Goal: Information Seeking & Learning: Learn about a topic

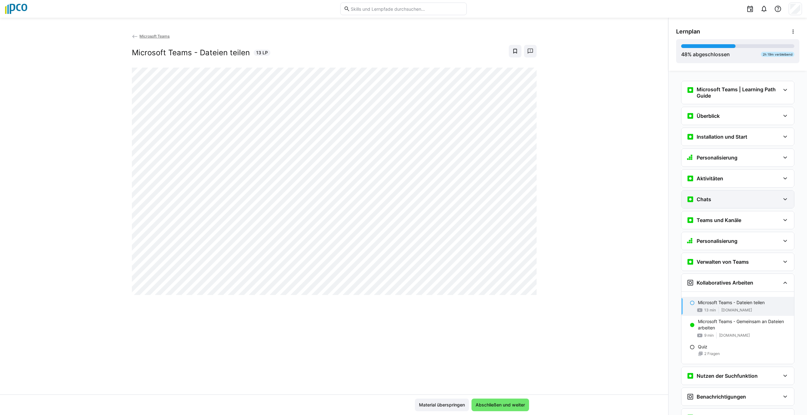
click at [710, 202] on h3 "Chats" at bounding box center [704, 199] width 15 height 6
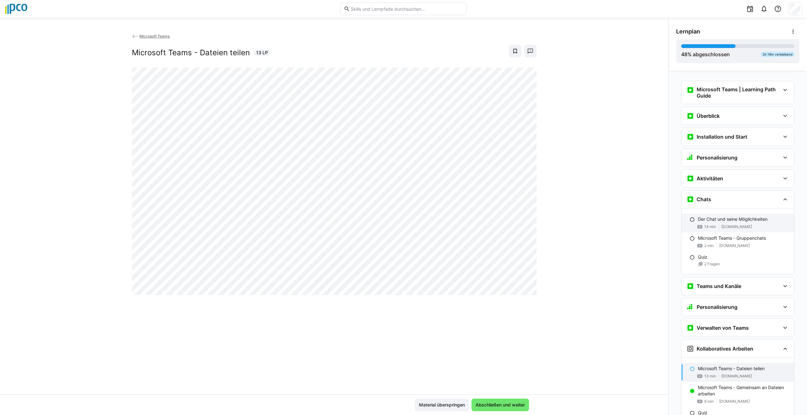
click at [734, 220] on p "Der Chat und seine Möglichkeiten" at bounding box center [733, 219] width 70 height 6
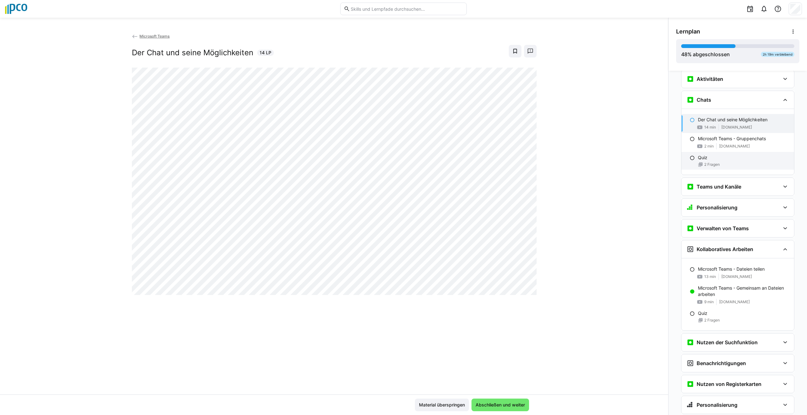
scroll to position [118, 0]
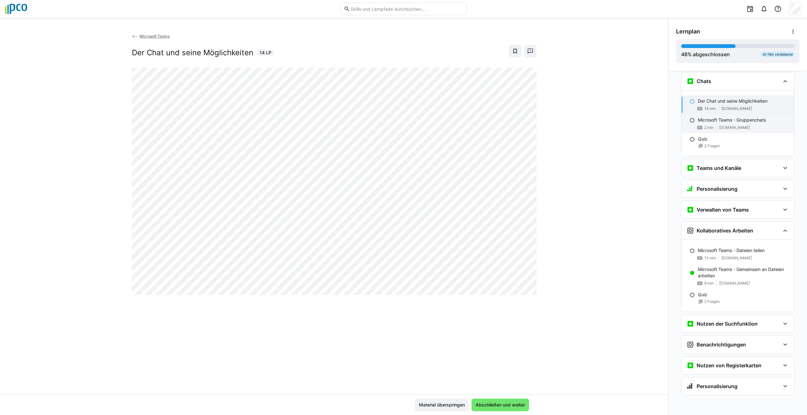
click at [736, 122] on p "Microsoft Teams - Gruppenchats" at bounding box center [732, 120] width 68 height 6
click at [716, 144] on span "2 Fragen" at bounding box center [711, 146] width 15 height 5
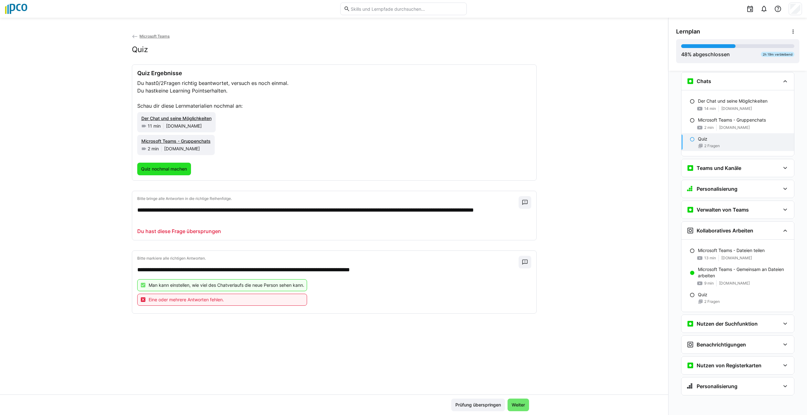
click at [168, 168] on span "Quiz nochmal machen" at bounding box center [164, 169] width 48 height 6
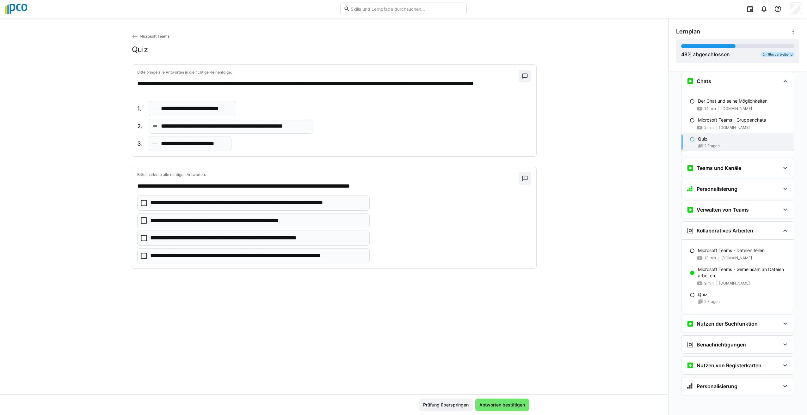
click at [155, 126] on eds-icon at bounding box center [155, 126] width 6 height 6
click at [137, 128] on span "2." at bounding box center [140, 126] width 6 height 8
click at [307, 128] on p "**********" at bounding box center [235, 126] width 148 height 8
click at [307, 127] on div "**********" at bounding box center [231, 126] width 165 height 15
click at [307, 125] on div "**********" at bounding box center [231, 126] width 165 height 15
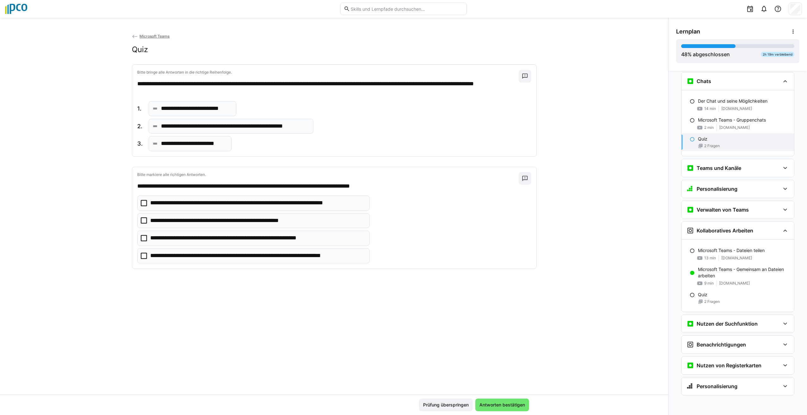
click at [287, 126] on p "**********" at bounding box center [235, 126] width 148 height 8
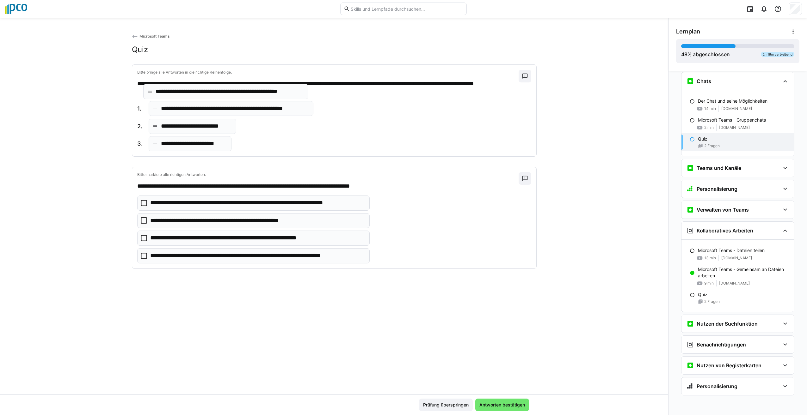
drag, startPoint x: 156, startPoint y: 127, endPoint x: 151, endPoint y: 93, distance: 35.1
drag, startPoint x: 179, startPoint y: 144, endPoint x: 177, endPoint y: 91, distance: 53.2
click at [161, 144] on p "**********" at bounding box center [194, 144] width 66 height 8
drag, startPoint x: 160, startPoint y: 144, endPoint x: 159, endPoint y: 93, distance: 50.9
drag, startPoint x: 173, startPoint y: 143, endPoint x: 174, endPoint y: 95, distance: 48.4
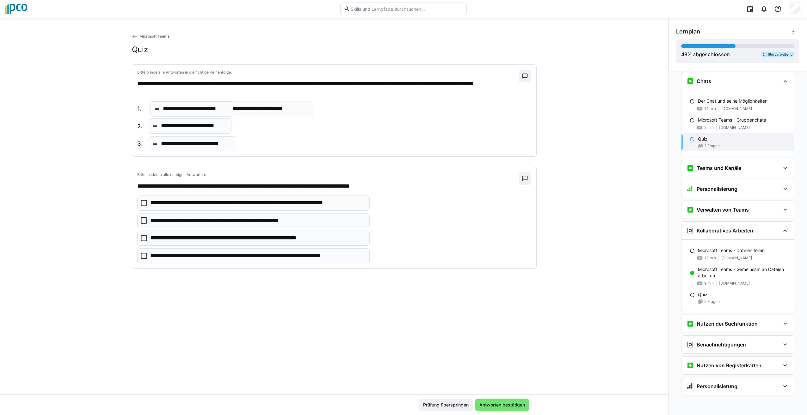
drag, startPoint x: 153, startPoint y: 151, endPoint x: 157, endPoint y: 116, distance: 35.3
drag, startPoint x: 191, startPoint y: 130, endPoint x: 179, endPoint y: 116, distance: 18.2
click at [142, 220] on icon at bounding box center [144, 221] width 6 height 6
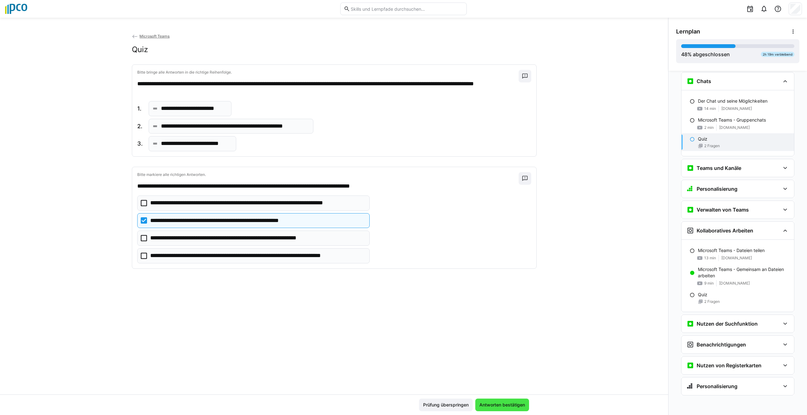
click at [511, 409] on span "Antworten bestätigen" at bounding box center [502, 405] width 54 height 13
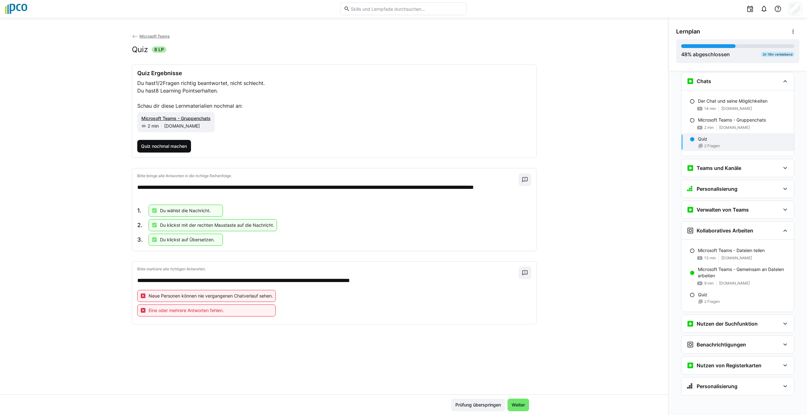
click at [160, 148] on span "Quiz nochmal machen" at bounding box center [164, 146] width 48 height 6
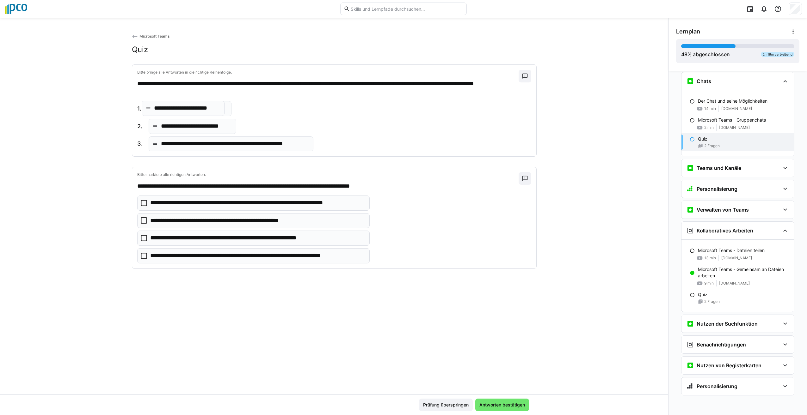
drag, startPoint x: 180, startPoint y: 145, endPoint x: 175, endPoint y: 109, distance: 36.1
drag, startPoint x: 176, startPoint y: 146, endPoint x: 170, endPoint y: 128, distance: 19.3
click at [141, 221] on icon at bounding box center [144, 221] width 6 height 6
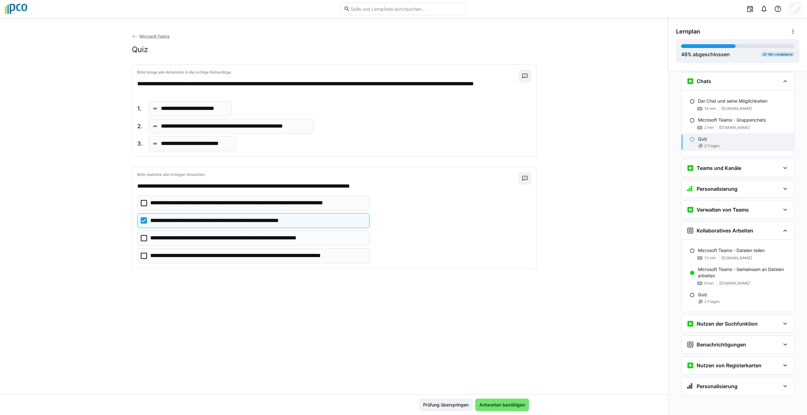
click at [141, 258] on icon at bounding box center [144, 256] width 6 height 6
click at [507, 405] on span "Antworten bestätigen" at bounding box center [501, 405] width 47 height 6
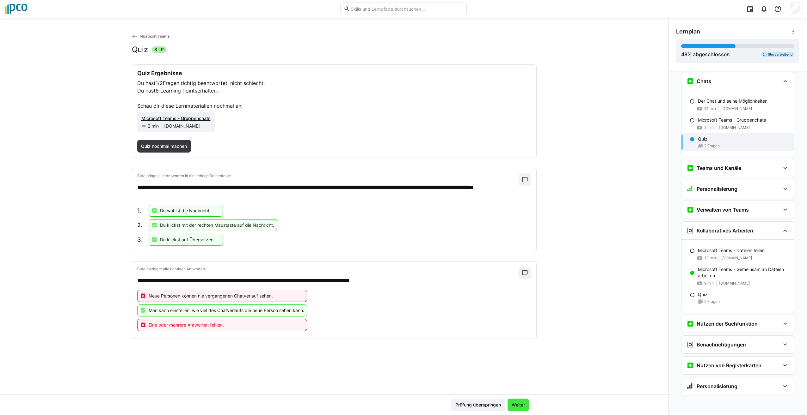
click at [517, 409] on span "Weiter" at bounding box center [518, 405] width 22 height 13
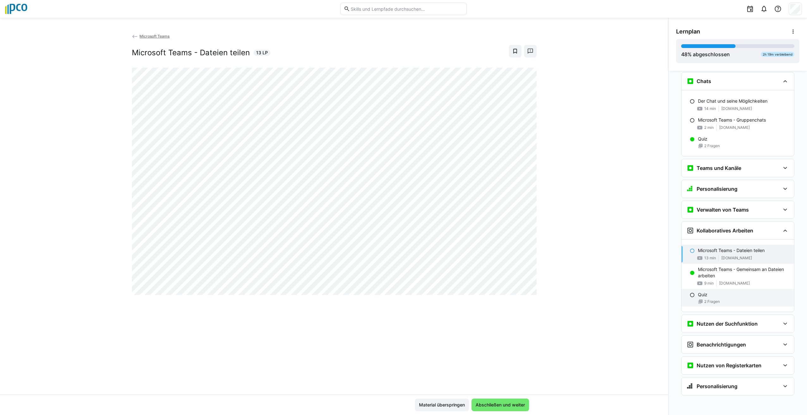
click at [724, 296] on div "Quiz" at bounding box center [743, 295] width 91 height 6
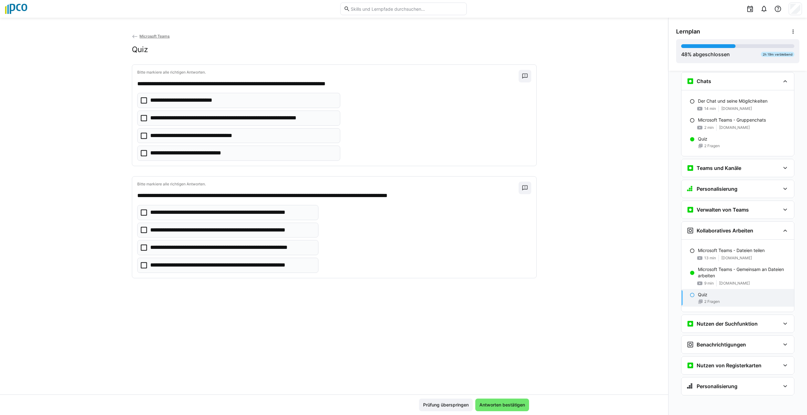
click at [142, 120] on icon at bounding box center [144, 118] width 6 height 6
click at [138, 153] on eds-checkbox "**********" at bounding box center [238, 153] width 203 height 15
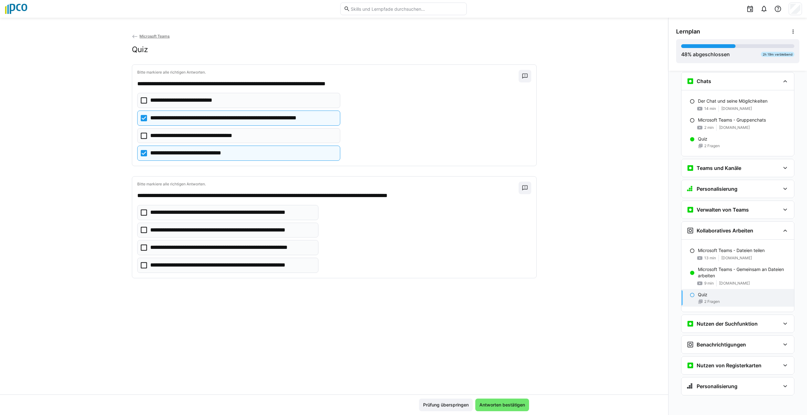
click at [141, 215] on icon at bounding box center [144, 213] width 6 height 6
click at [142, 230] on icon at bounding box center [144, 230] width 6 height 6
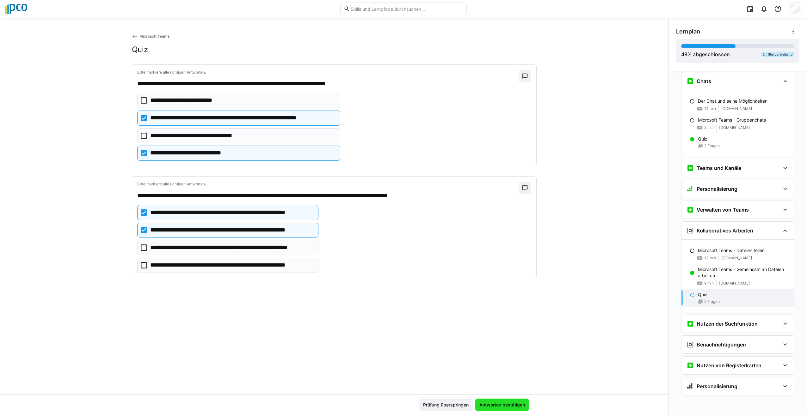
click at [510, 405] on span "Antworten bestätigen" at bounding box center [501, 405] width 47 height 6
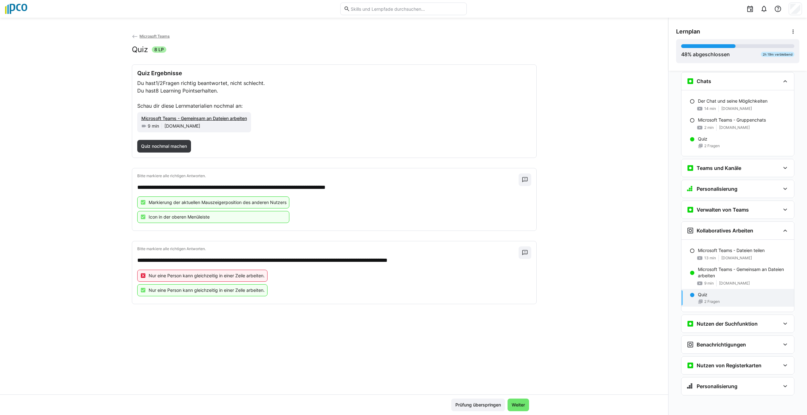
click at [140, 274] on eds-icon at bounding box center [143, 276] width 6 height 6
click at [167, 147] on span "Quiz nochmal machen" at bounding box center [164, 146] width 48 height 6
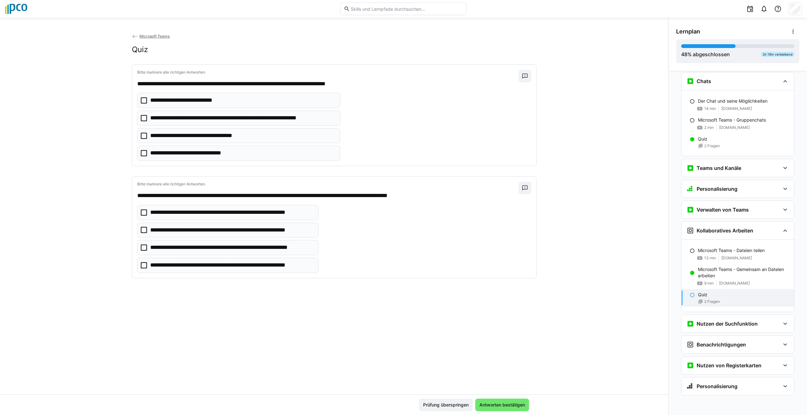
click at [141, 117] on icon at bounding box center [144, 118] width 6 height 6
click at [143, 152] on icon at bounding box center [144, 153] width 6 height 6
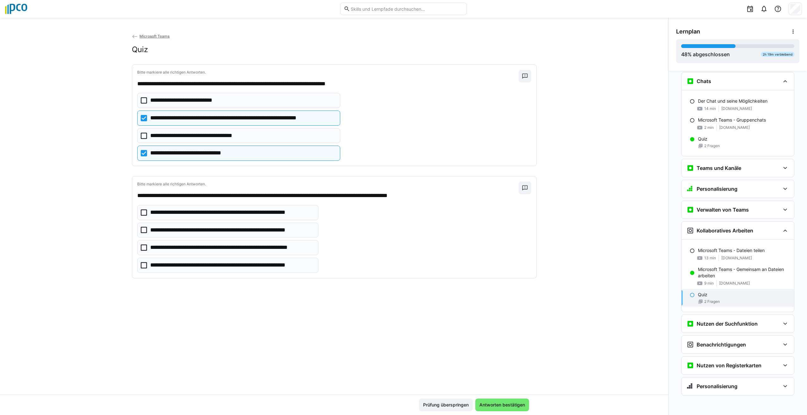
click at [141, 229] on icon at bounding box center [144, 230] width 6 height 6
click at [487, 403] on span "Antworten bestätigen" at bounding box center [501, 405] width 47 height 6
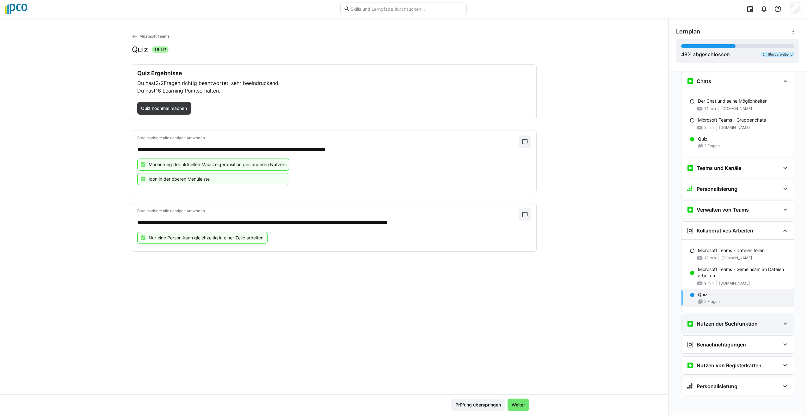
click at [761, 323] on div "Nutzen der Suchfunktion" at bounding box center [733, 324] width 94 height 8
click at [708, 371] on span "1 Fragen" at bounding box center [711, 369] width 15 height 5
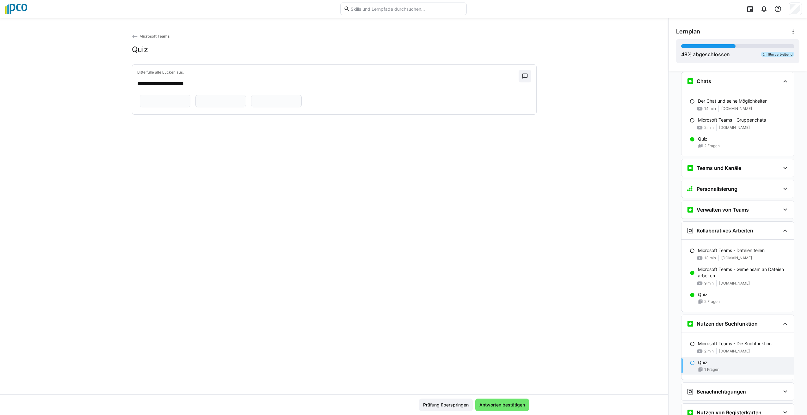
scroll to position [165, 0]
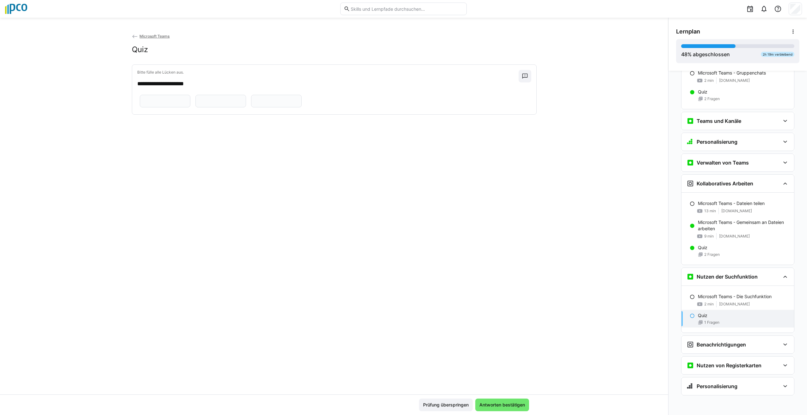
click at [187, 104] on input "text" at bounding box center [165, 101] width 44 height 6
type input "*"
type input "******"
click at [206, 104] on input "text" at bounding box center [221, 101] width 44 height 6
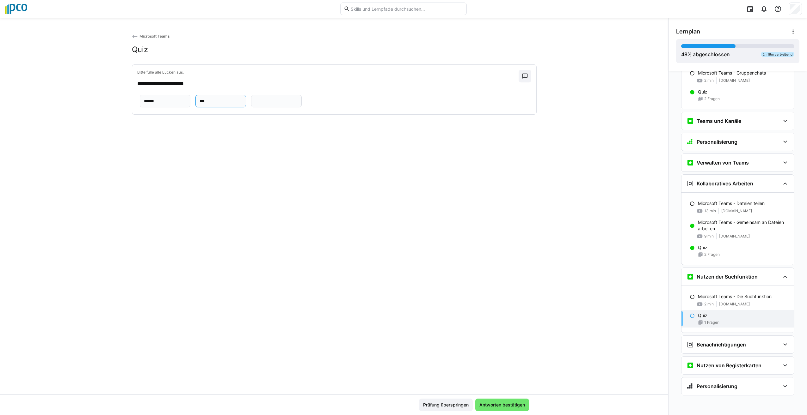
click at [199, 104] on input "***" at bounding box center [221, 101] width 44 height 6
click at [199, 104] on input "****" at bounding box center [221, 101] width 44 height 6
type input "******"
click at [304, 109] on app-question-sheet-container "****** ******" at bounding box center [220, 101] width 167 height 16
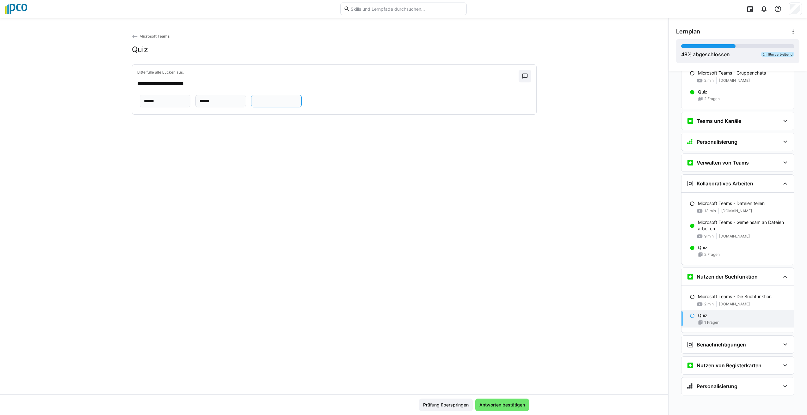
click at [298, 104] on input "text" at bounding box center [277, 101] width 44 height 6
click at [501, 404] on span "Antworten bestätigen" at bounding box center [501, 405] width 47 height 6
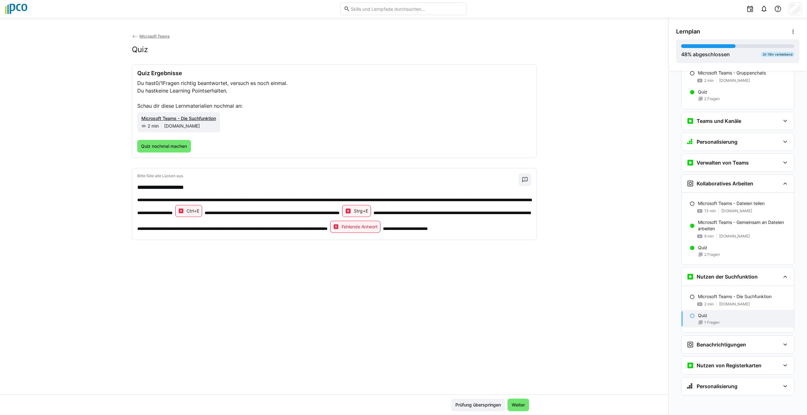
click at [184, 210] on eds-icon at bounding box center [181, 211] width 6 height 6
click at [155, 148] on span "Quiz nochmal machen" at bounding box center [164, 146] width 48 height 6
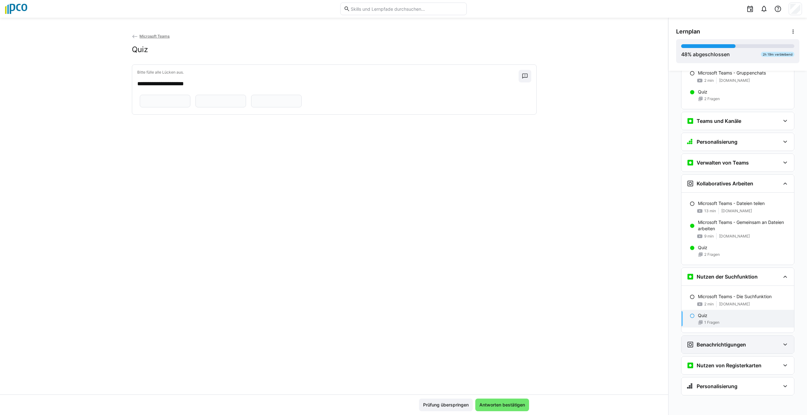
click at [739, 342] on h3 "Benachrichtigungen" at bounding box center [721, 345] width 49 height 6
click at [741, 374] on div "Microsoft Teams - Benachrichtigungen einstellen 2 min [DOMAIN_NAME]" at bounding box center [737, 371] width 113 height 25
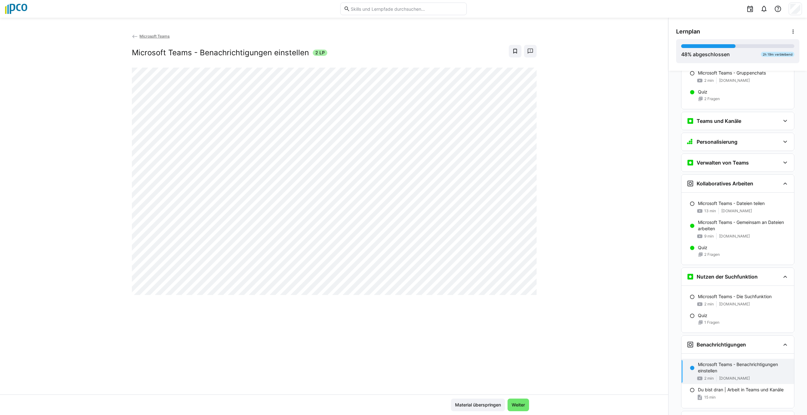
scroll to position [220, 0]
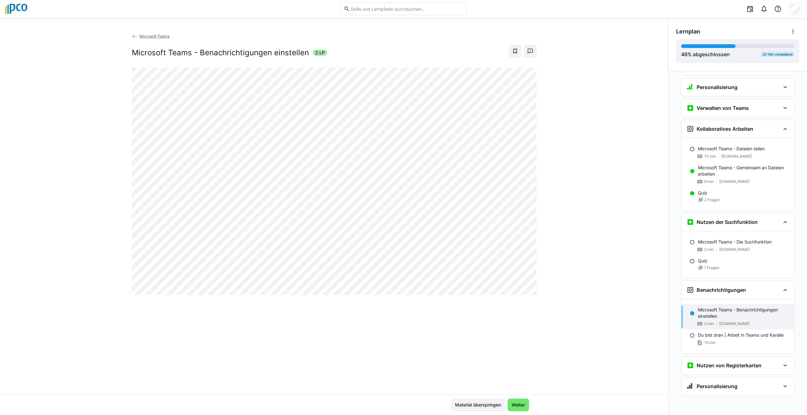
click at [801, 272] on div "Microsoft Teams | Learning Path Guide Microsoft Teams | Lernpfad Guide 2 min Üb…" at bounding box center [737, 243] width 138 height 345
click at [782, 366] on eds-icon at bounding box center [785, 366] width 8 height 8
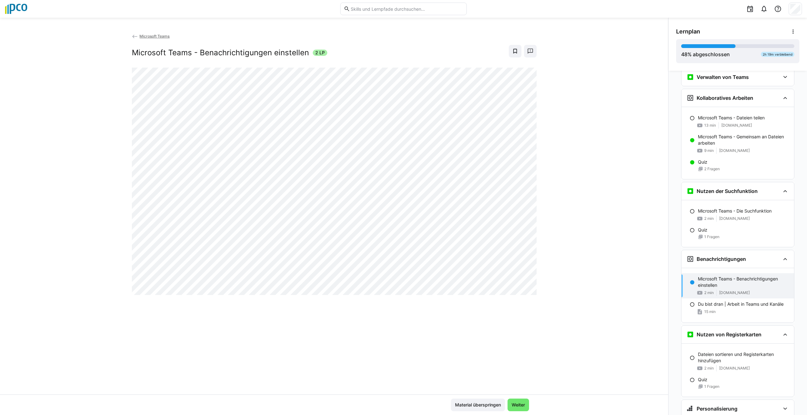
scroll to position [273, 0]
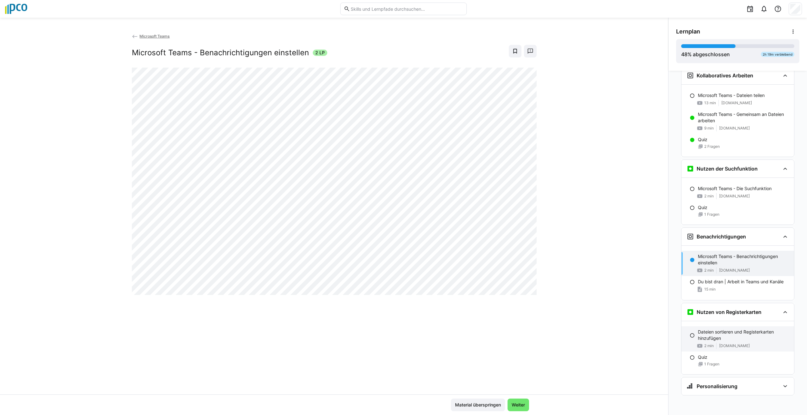
click at [716, 338] on p "Dateien sortieren und Registerkarten hinzufügen" at bounding box center [743, 335] width 91 height 13
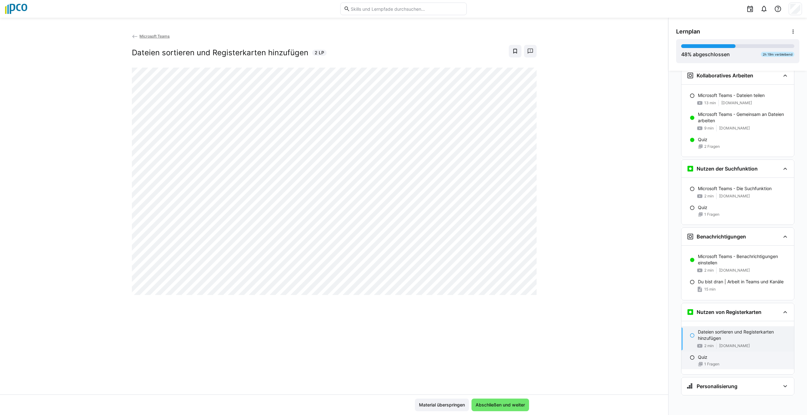
click at [711, 366] on span "1 Fragen" at bounding box center [711, 364] width 15 height 5
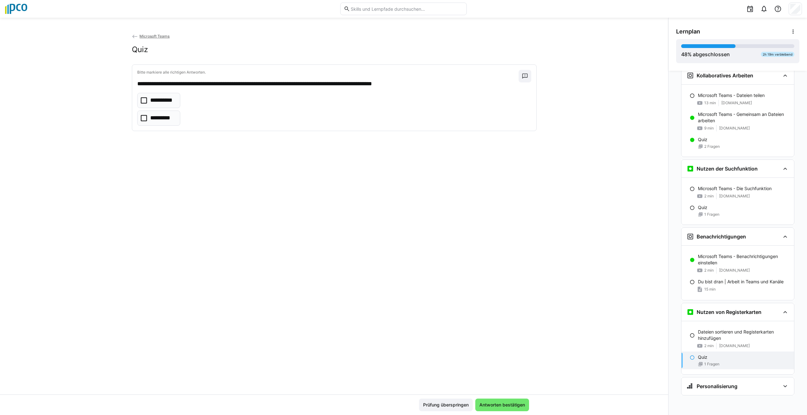
click at [142, 101] on icon at bounding box center [144, 100] width 6 height 6
click at [505, 403] on span "Antworten bestätigen" at bounding box center [501, 405] width 47 height 6
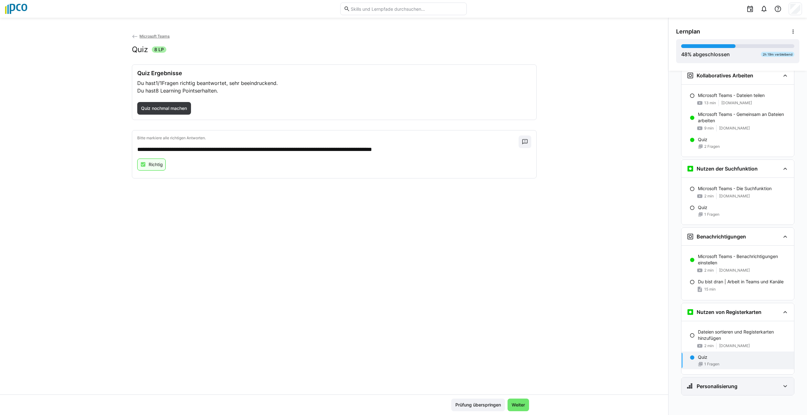
click at [781, 386] on eds-icon at bounding box center [785, 387] width 8 height 8
click at [690, 406] on eds-icon at bounding box center [692, 406] width 5 height 5
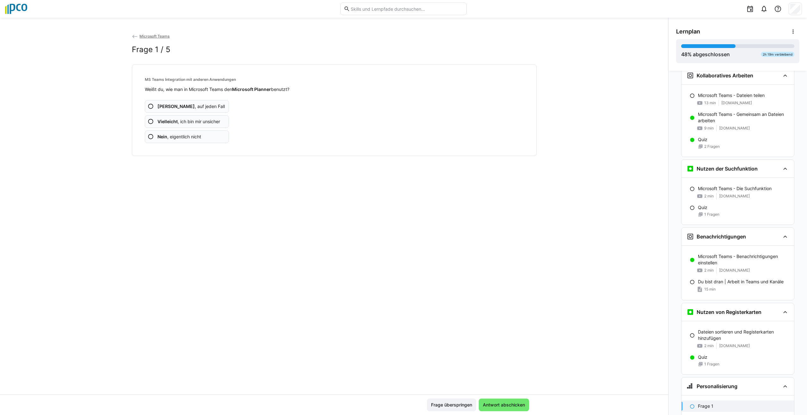
scroll to position [352, 0]
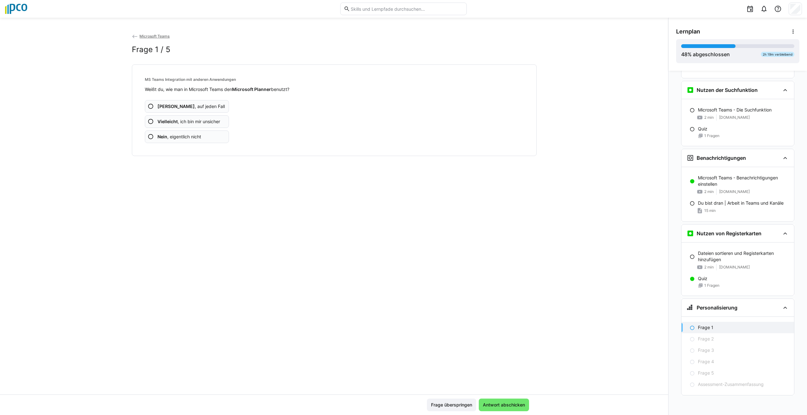
click at [148, 120] on eds-icon at bounding box center [151, 122] width 6 height 6
click at [148, 121] on eds-icon at bounding box center [151, 122] width 6 height 6
click at [150, 138] on eds-icon at bounding box center [151, 137] width 6 height 6
click at [146, 140] on app-assessment-question-radio "Nein , eigentlich nicht" at bounding box center [187, 137] width 84 height 13
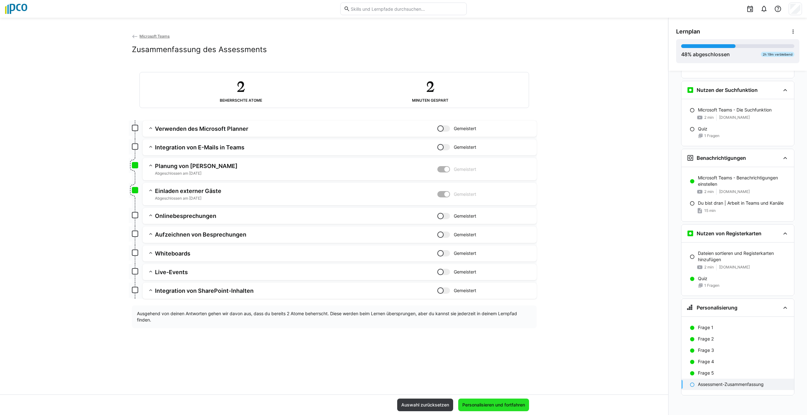
click at [492, 406] on span "Personalisieren und fortfahren" at bounding box center [493, 405] width 65 height 6
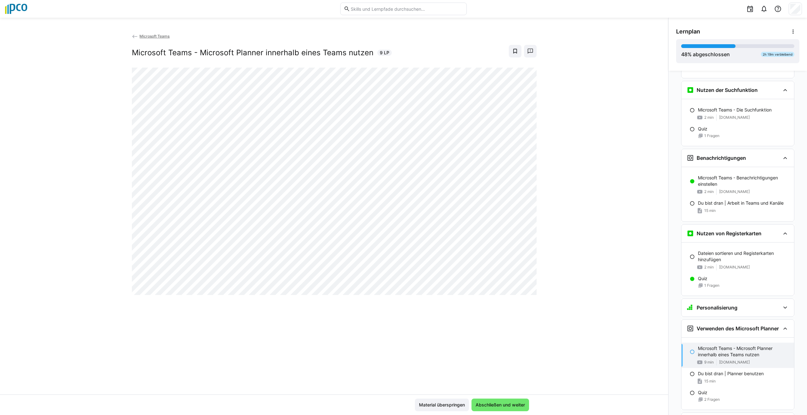
scroll to position [567, 0]
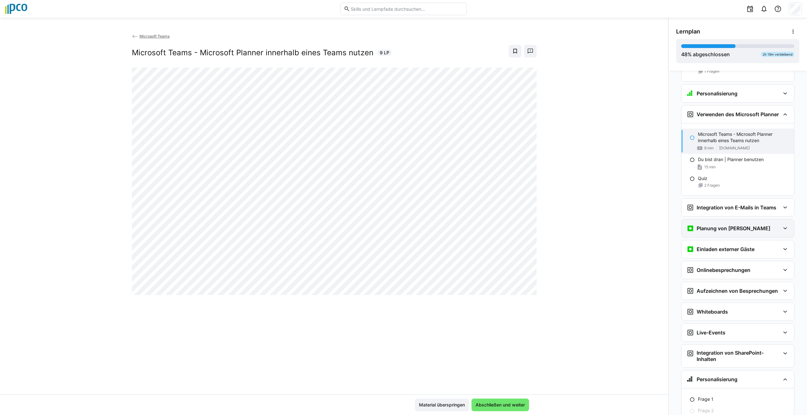
click at [718, 233] on div "Planung von [PERSON_NAME]" at bounding box center [737, 229] width 113 height 18
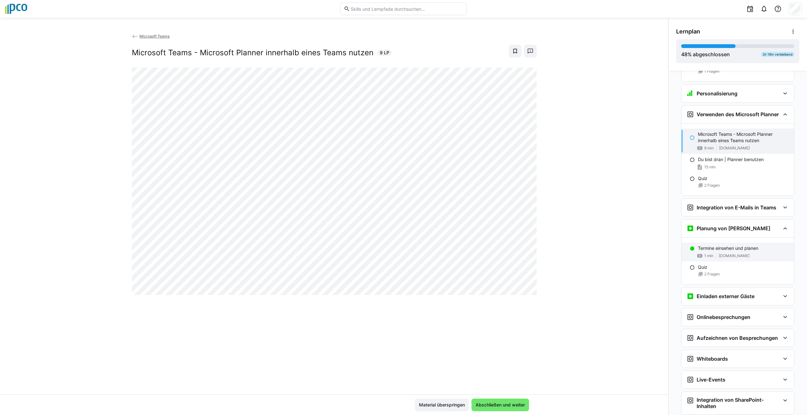
click at [722, 256] on span "[DOMAIN_NAME]" at bounding box center [734, 256] width 31 height 5
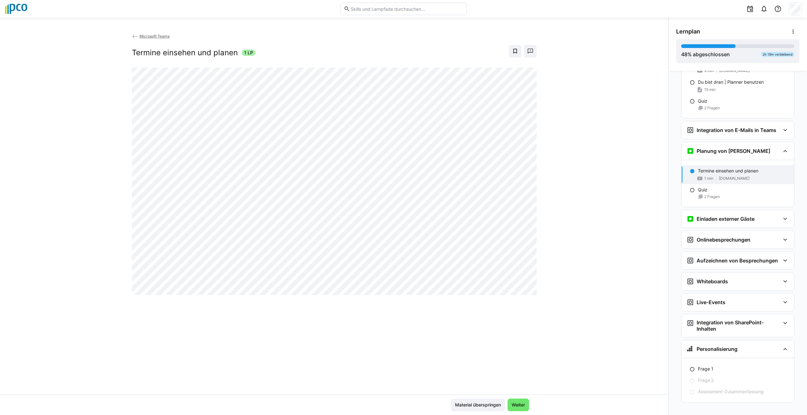
scroll to position [651, 0]
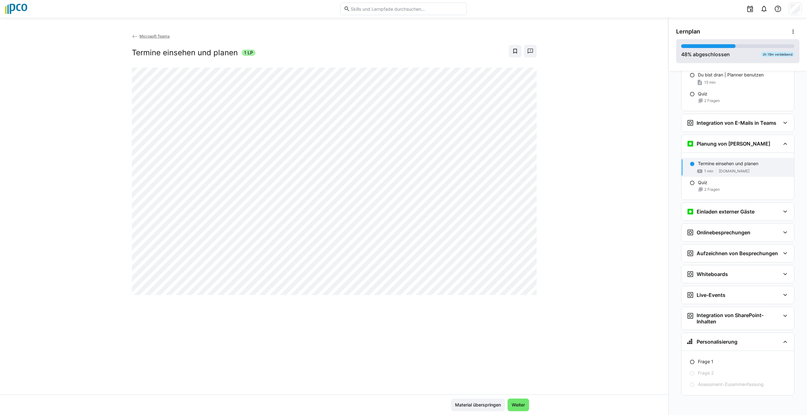
click at [753, 56] on div "48 % abgeschlossen 2h 19m verbleibend" at bounding box center [737, 51] width 113 height 14
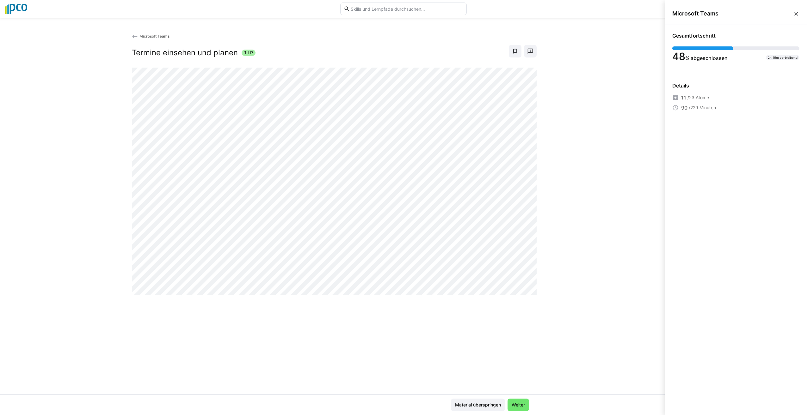
click at [750, 57] on div "48 % abgeschlossen 2h 19m verbleibend" at bounding box center [735, 53] width 127 height 15
click at [757, 61] on div "48 % abgeschlossen 2h 19m verbleibend" at bounding box center [735, 53] width 127 height 15
click at [796, 15] on eds-icon at bounding box center [796, 14] width 6 height 6
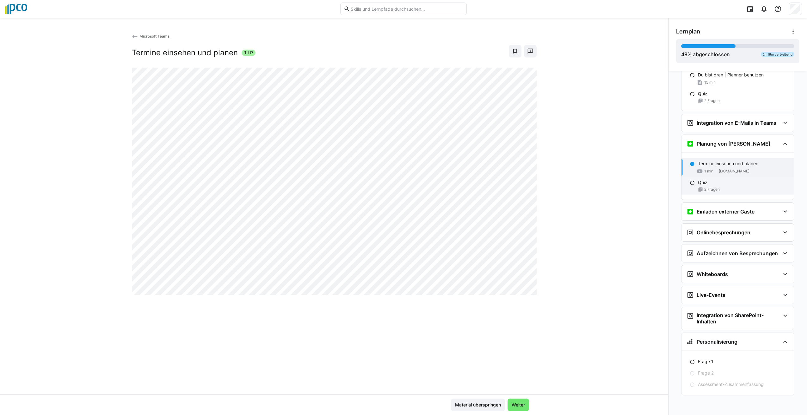
click at [759, 189] on div "2 Fragen" at bounding box center [743, 189] width 91 height 5
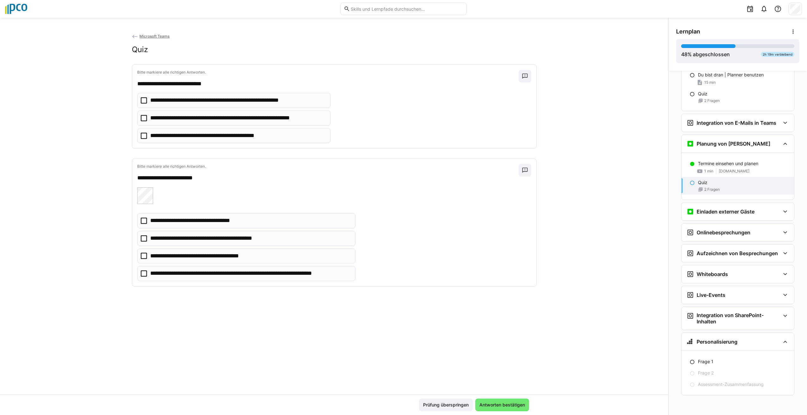
click at [142, 118] on icon at bounding box center [144, 118] width 6 height 6
click at [141, 223] on icon at bounding box center [144, 221] width 6 height 6
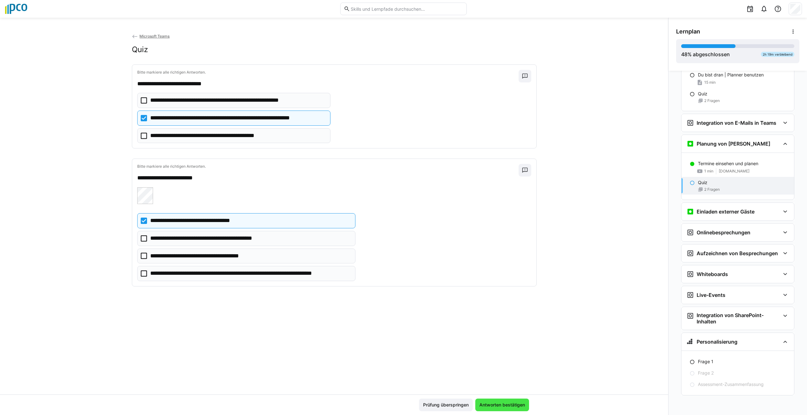
click at [498, 403] on span "Antworten bestätigen" at bounding box center [501, 405] width 47 height 6
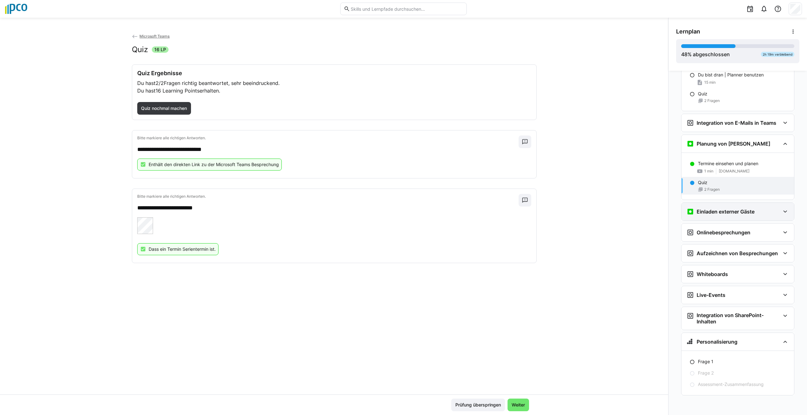
click at [744, 215] on div "Einladen externer Gäste" at bounding box center [720, 212] width 68 height 8
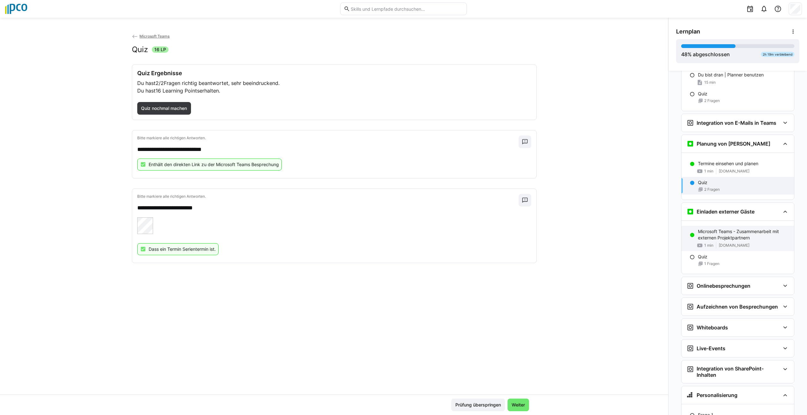
click at [754, 248] on div "1 min [DOMAIN_NAME]" at bounding box center [743, 246] width 91 height 6
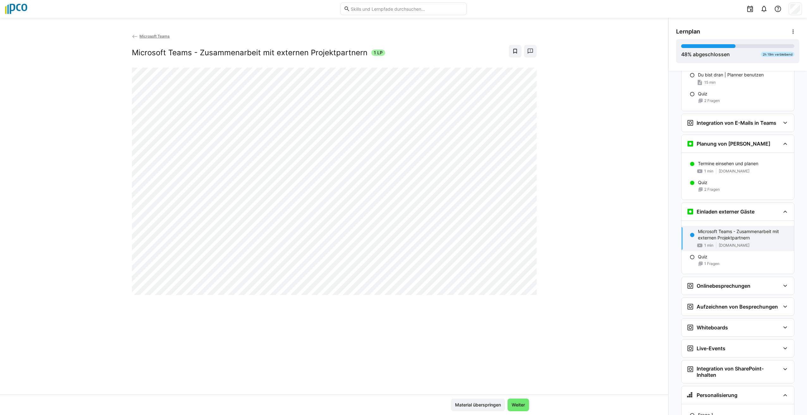
scroll to position [705, 0]
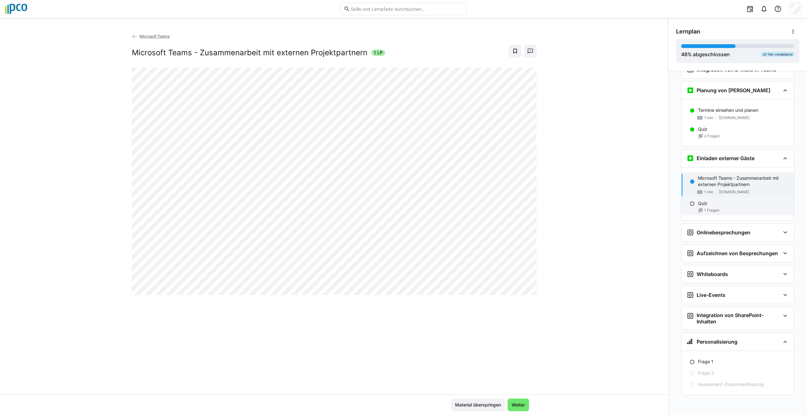
click at [735, 210] on div "1 Fragen" at bounding box center [743, 210] width 91 height 5
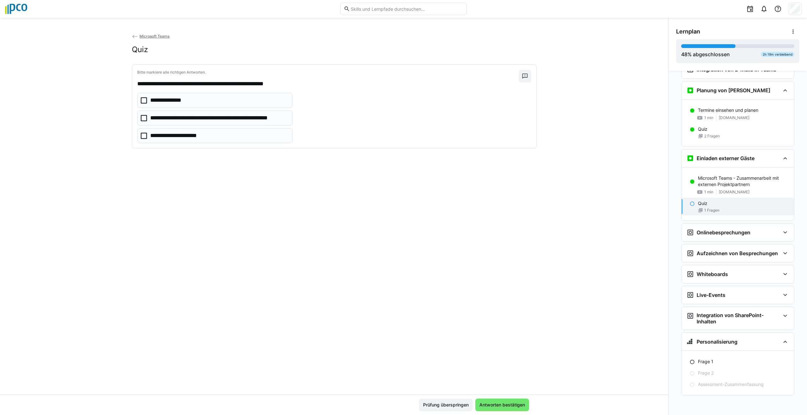
click at [144, 102] on icon at bounding box center [144, 100] width 6 height 6
click at [503, 409] on span "Antworten bestätigen" at bounding box center [502, 405] width 54 height 13
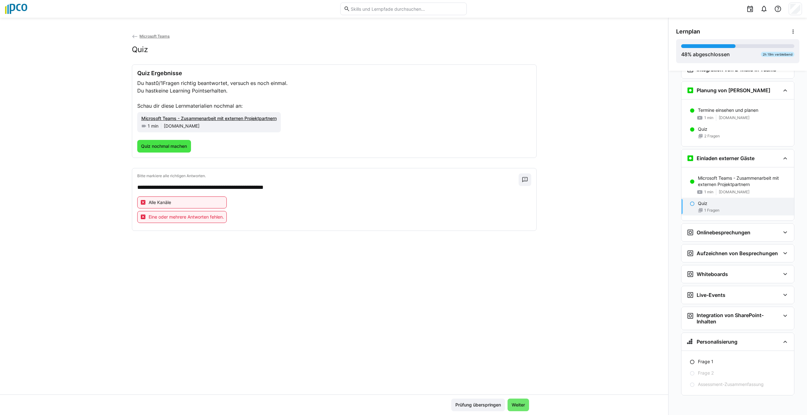
click at [163, 142] on span "Quiz nochmal machen" at bounding box center [164, 146] width 54 height 13
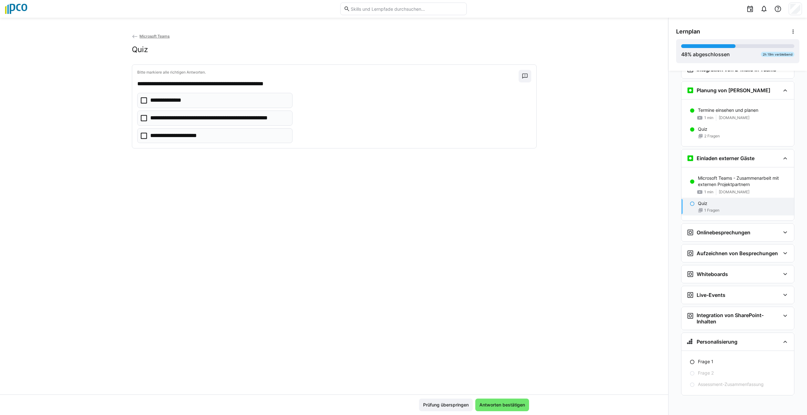
click at [141, 118] on icon at bounding box center [144, 118] width 6 height 6
click at [507, 405] on span "Antworten bestätigen" at bounding box center [501, 405] width 47 height 6
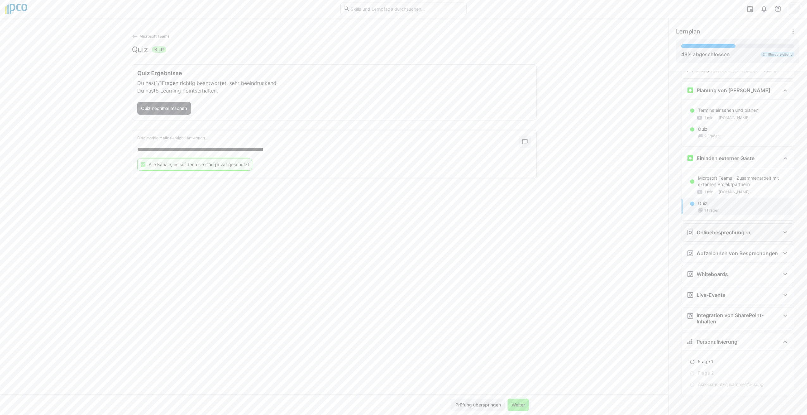
click at [783, 235] on eds-icon at bounding box center [785, 233] width 8 height 8
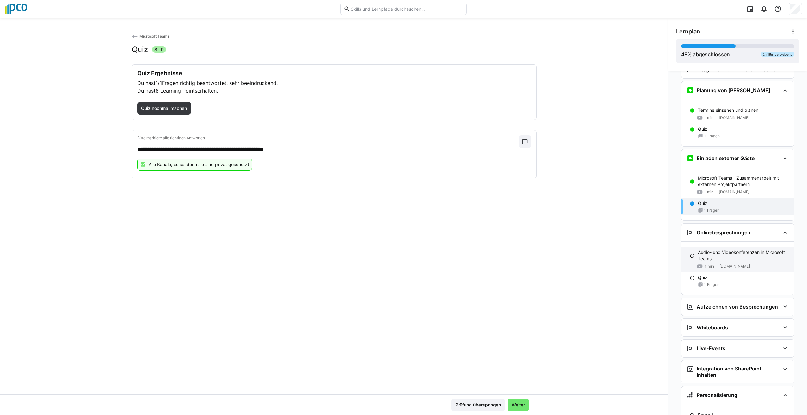
click at [742, 257] on p "Audio- und Videokonferenzen in Microsoft Teams" at bounding box center [743, 255] width 91 height 13
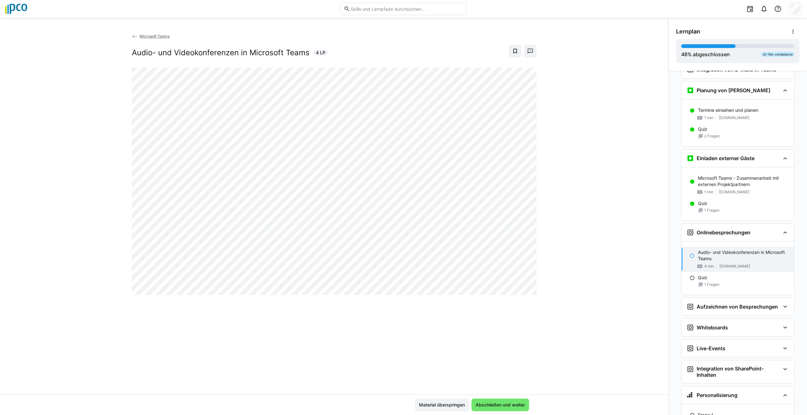
scroll to position [758, 0]
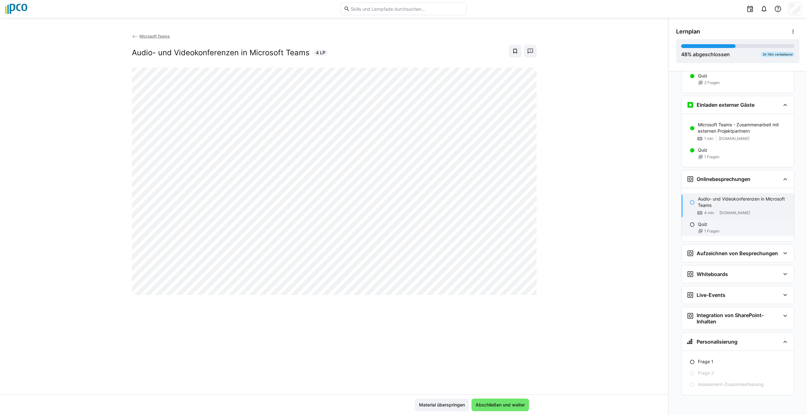
click at [690, 225] on eds-icon at bounding box center [692, 224] width 5 height 5
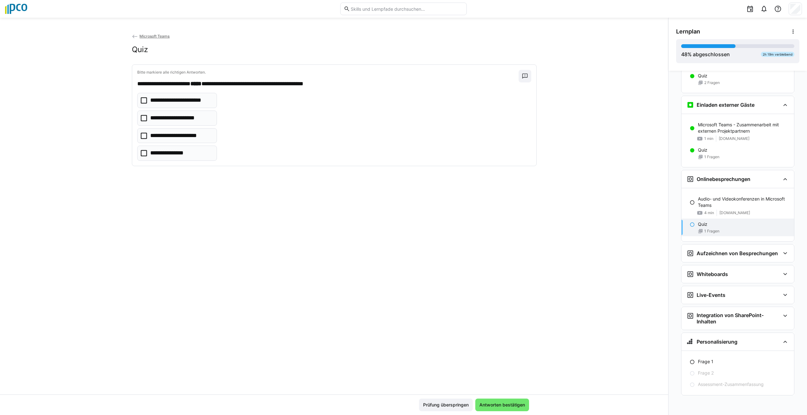
click at [690, 225] on eds-icon at bounding box center [692, 224] width 5 height 5
click at [141, 136] on icon at bounding box center [144, 136] width 6 height 6
click at [516, 408] on span "Antworten bestätigen" at bounding box center [501, 405] width 47 height 6
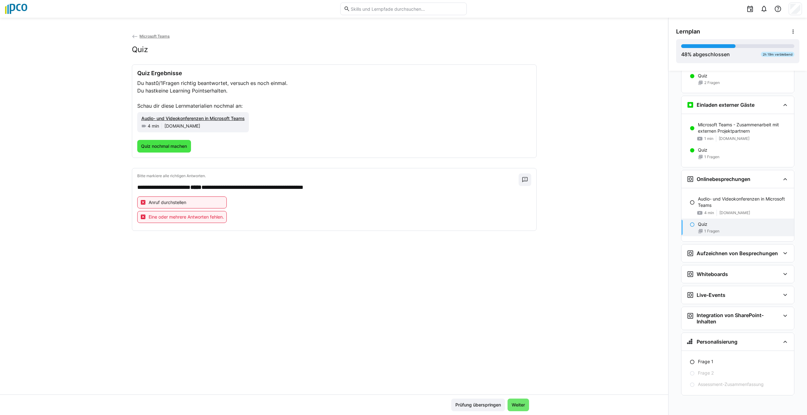
click at [171, 145] on span "Quiz nochmal machen" at bounding box center [164, 146] width 48 height 6
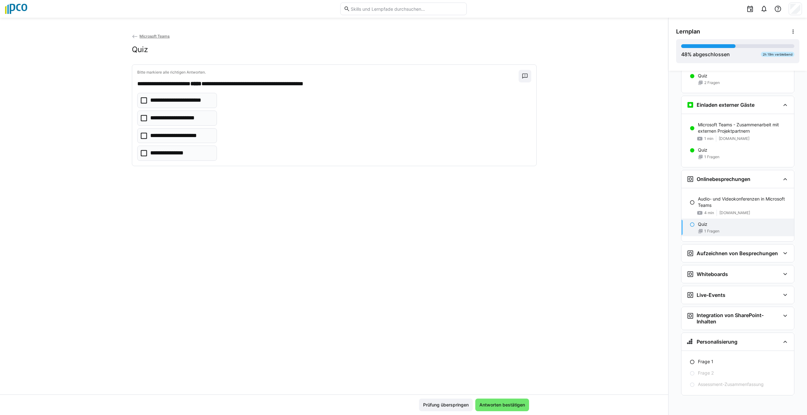
click at [141, 153] on icon at bounding box center [144, 153] width 6 height 6
click at [138, 120] on eds-checkbox "**********" at bounding box center [177, 118] width 80 height 15
click at [510, 402] on span "Antworten bestätigen" at bounding box center [502, 405] width 54 height 13
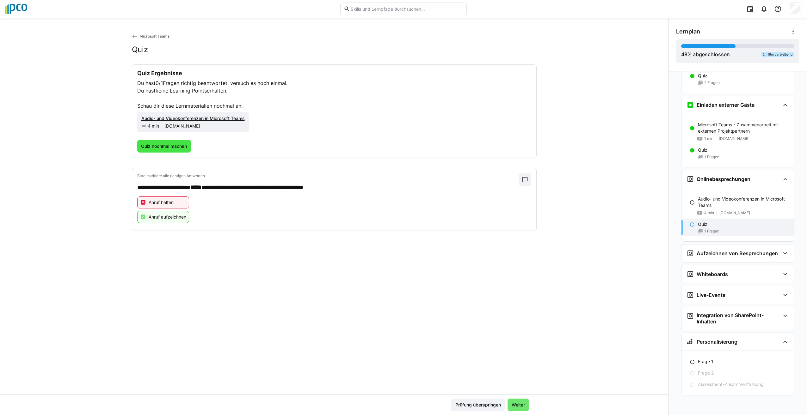
click at [171, 147] on span "Quiz nochmal machen" at bounding box center [164, 146] width 48 height 6
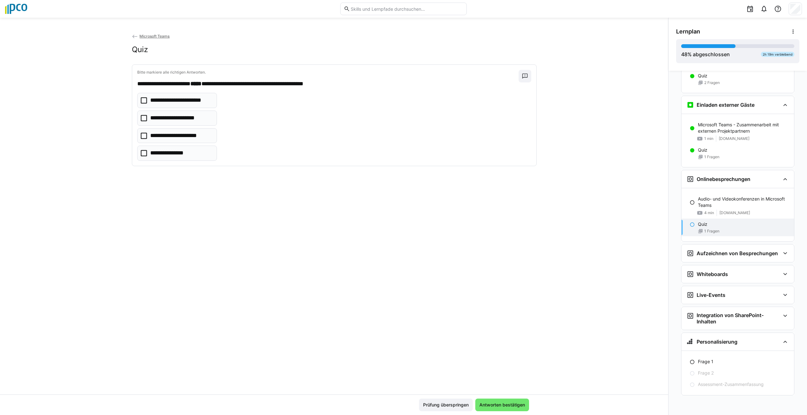
click at [142, 119] on icon at bounding box center [144, 118] width 6 height 6
click at [142, 136] on icon at bounding box center [144, 136] width 6 height 6
click at [523, 403] on span "Antworten bestätigen" at bounding box center [501, 405] width 47 height 6
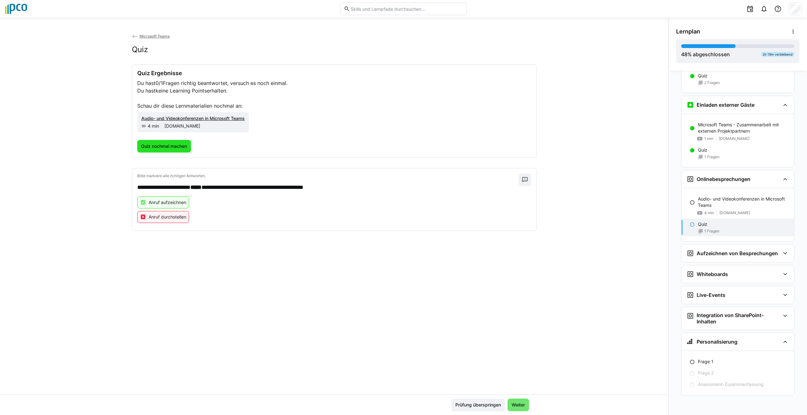
click at [177, 144] on span "Quiz nochmal machen" at bounding box center [164, 146] width 48 height 6
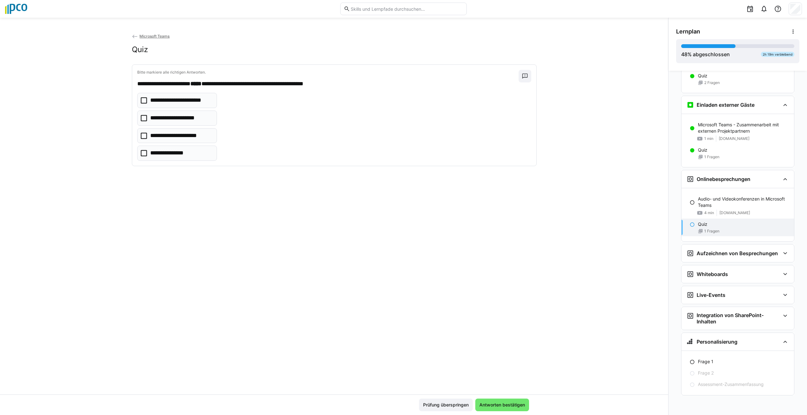
click at [143, 99] on icon at bounding box center [144, 100] width 6 height 6
click at [141, 118] on icon at bounding box center [144, 118] width 6 height 6
click at [515, 403] on span "Antworten bestätigen" at bounding box center [501, 405] width 47 height 6
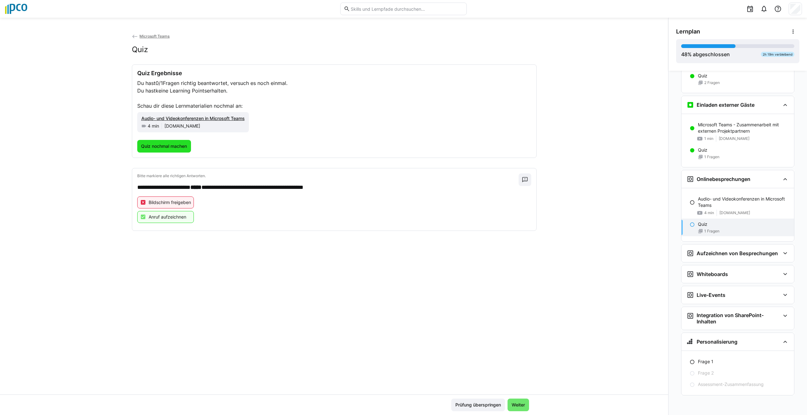
click at [167, 142] on span "Quiz nochmal machen" at bounding box center [164, 146] width 54 height 13
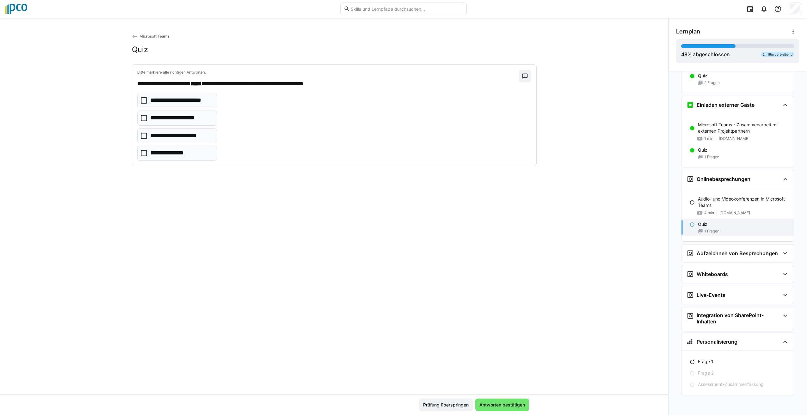
click at [141, 120] on icon at bounding box center [144, 118] width 6 height 6
click at [138, 136] on eds-checkbox "**********" at bounding box center [177, 135] width 80 height 15
click at [515, 405] on span "Antworten bestätigen" at bounding box center [501, 405] width 47 height 6
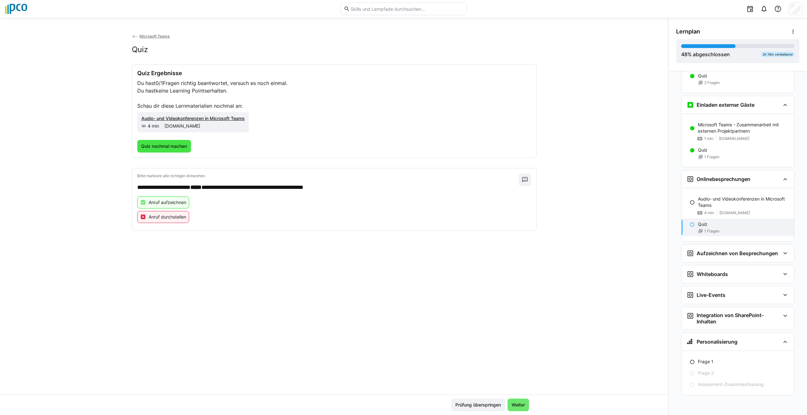
click at [162, 146] on span "Quiz nochmal machen" at bounding box center [164, 146] width 48 height 6
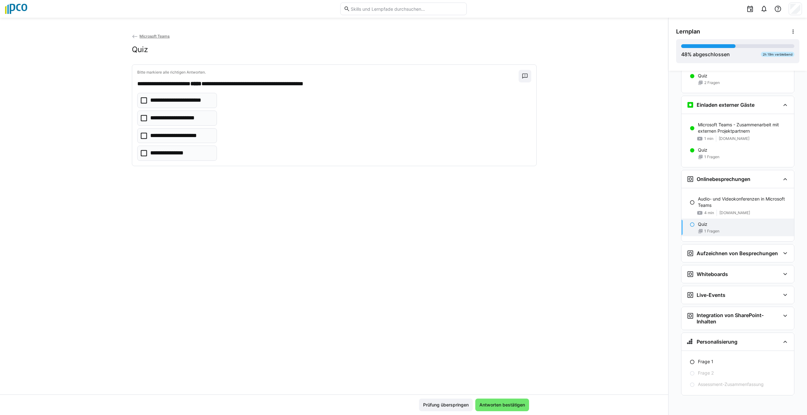
click at [140, 115] on eds-checkbox "**********" at bounding box center [177, 118] width 80 height 15
click at [526, 407] on span "Antworten bestätigen" at bounding box center [502, 405] width 54 height 13
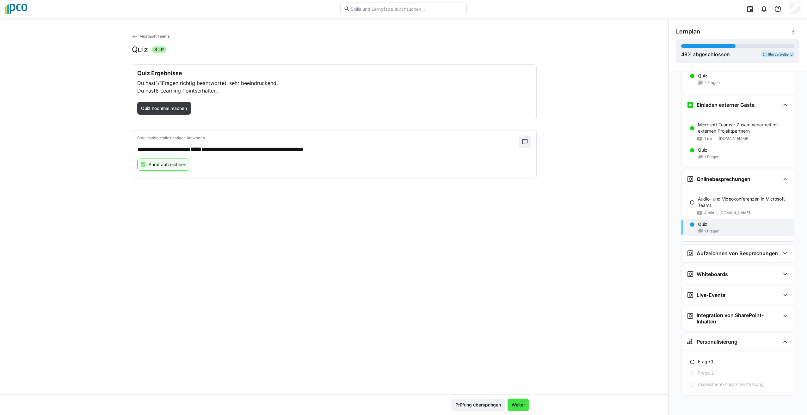
click at [513, 407] on span "Weiter" at bounding box center [518, 405] width 15 height 6
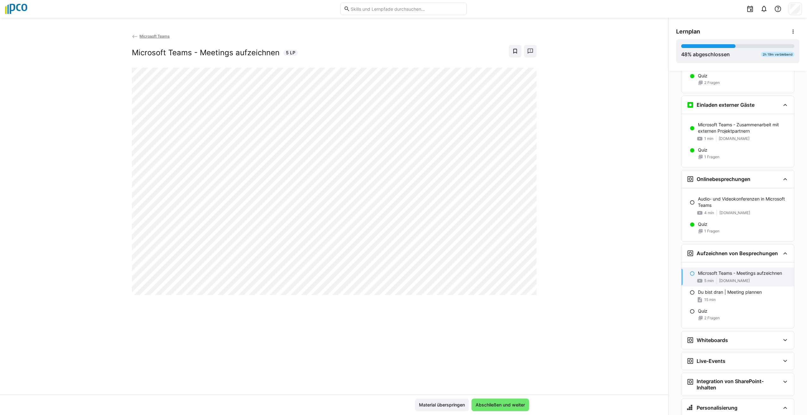
click at [662, 3] on div at bounding box center [636, 9] width 331 height 18
